Goal: Communication & Community: Connect with others

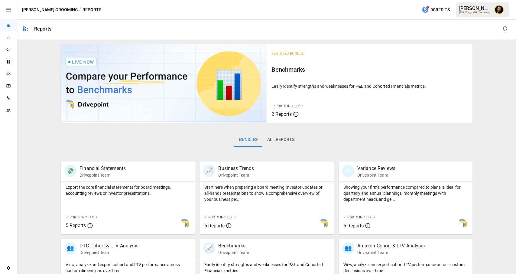
click at [8, 97] on icon "Data Sources" at bounding box center [8, 97] width 2 height 3
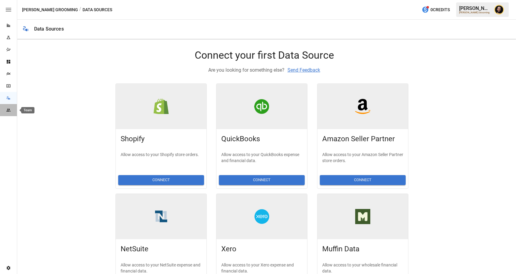
click at [8, 112] on icon "Team" at bounding box center [8, 110] width 5 height 5
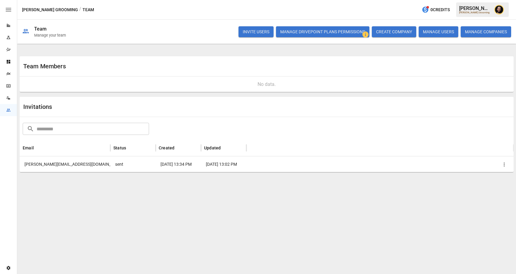
click at [504, 165] on icon "button" at bounding box center [504, 164] width 6 height 6
click at [493, 179] on li "Copy Invitation Link" at bounding box center [483, 178] width 52 height 11
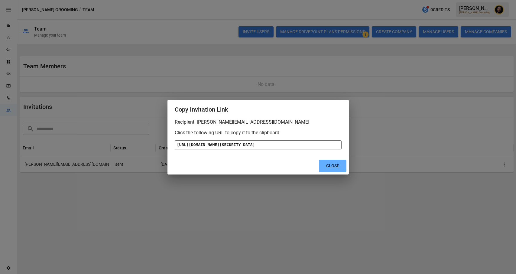
click at [279, 140] on div "[URL][DOMAIN_NAME][SECURITY_DATA]" at bounding box center [258, 144] width 167 height 9
click at [330, 172] on button "Close" at bounding box center [332, 166] width 27 height 12
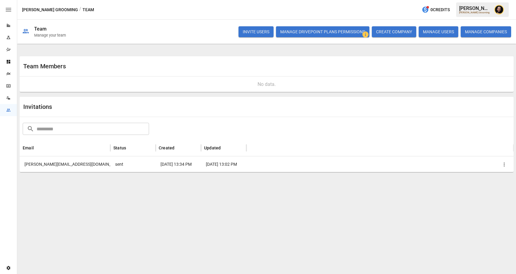
click at [509, 162] on div at bounding box center [379, 164] width 267 height 16
click at [503, 165] on icon "button" at bounding box center [504, 164] width 6 height 6
click at [481, 169] on li "Re-send Invitation" at bounding box center [483, 167] width 52 height 11
